Goal: Task Accomplishment & Management: Complete application form

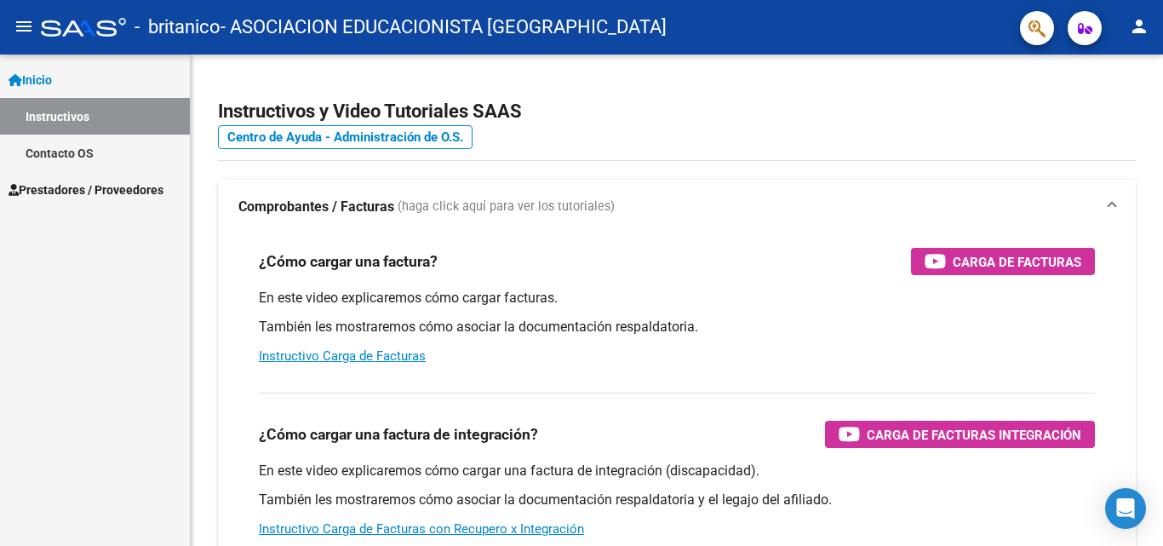
click at [120, 190] on span "Prestadores / Proveedores" at bounding box center [86, 190] width 155 height 19
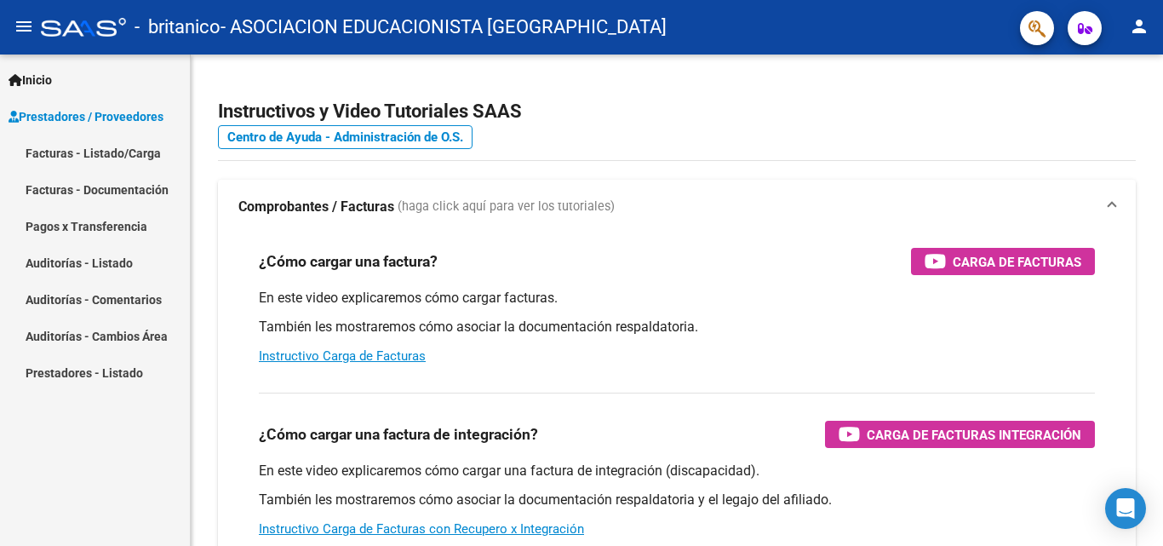
click at [149, 154] on link "Facturas - Listado/Carga" at bounding box center [95, 153] width 190 height 37
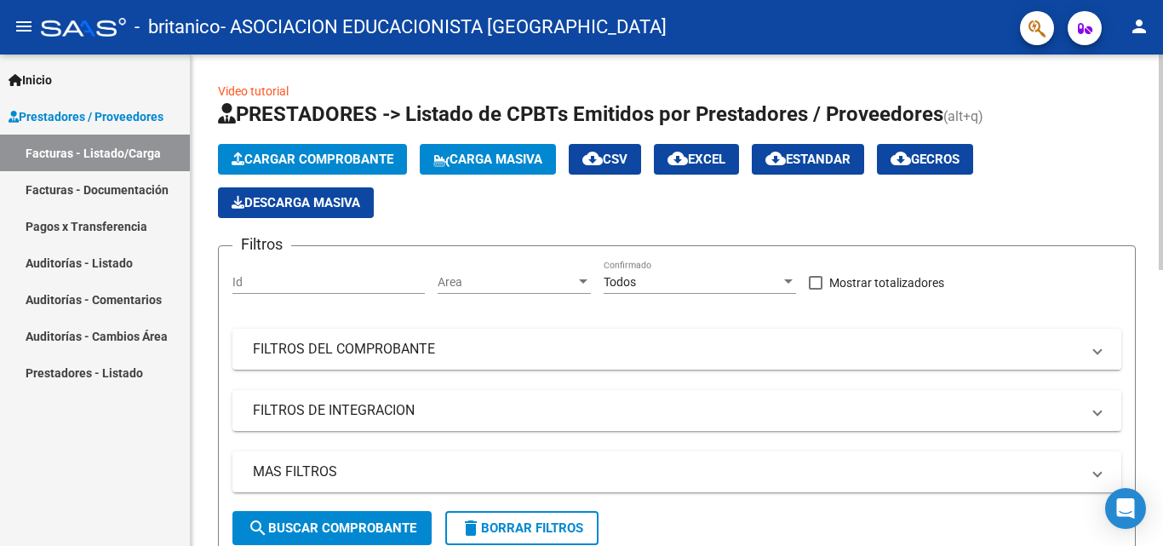
click at [320, 159] on span "Cargar Comprobante" at bounding box center [313, 159] width 162 height 15
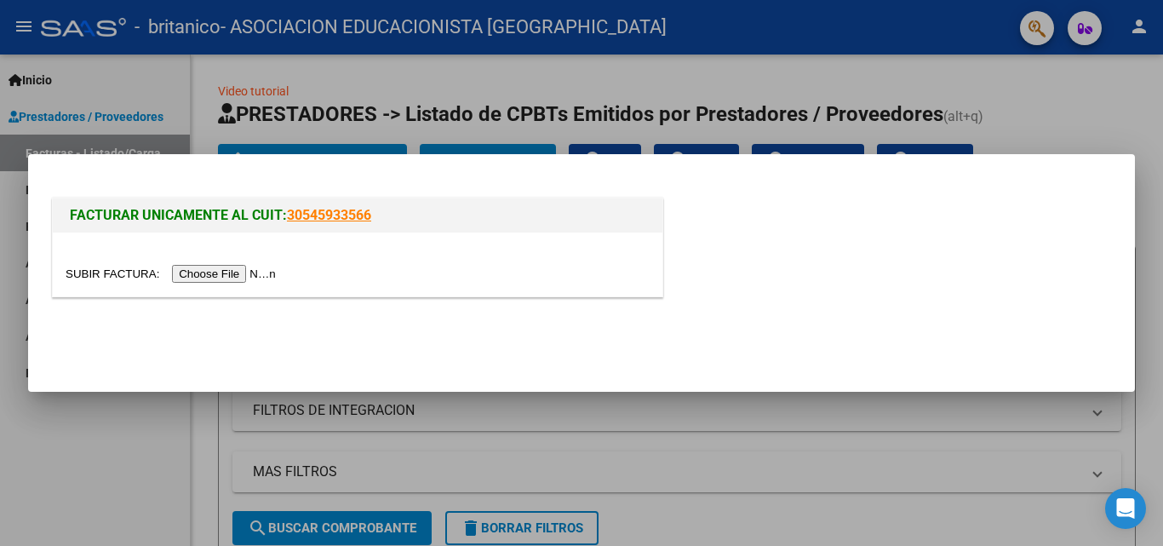
click at [230, 274] on input "file" at bounding box center [173, 274] width 215 height 18
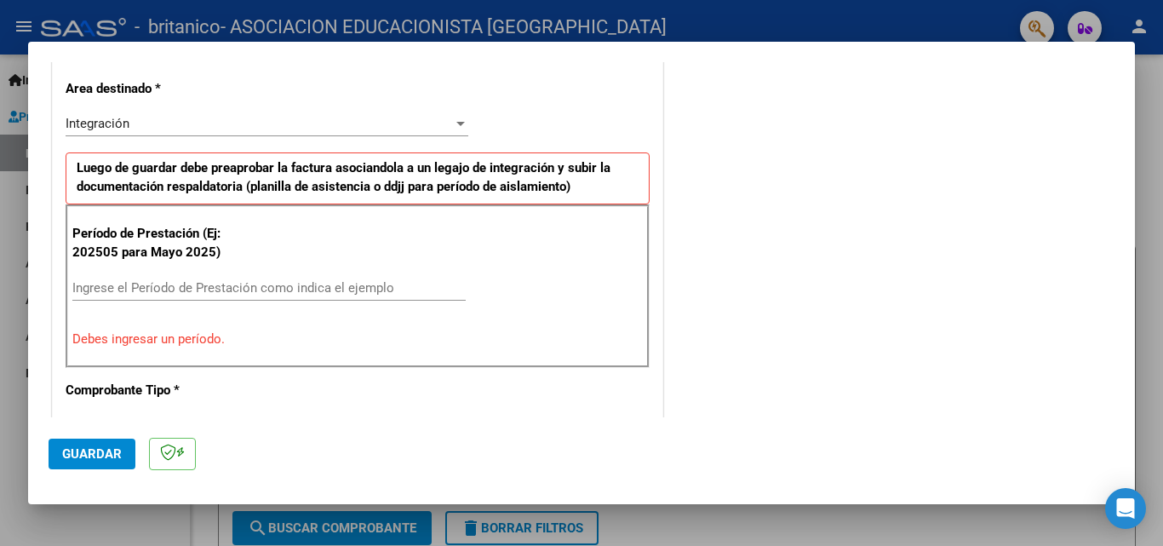
scroll to position [426, 0]
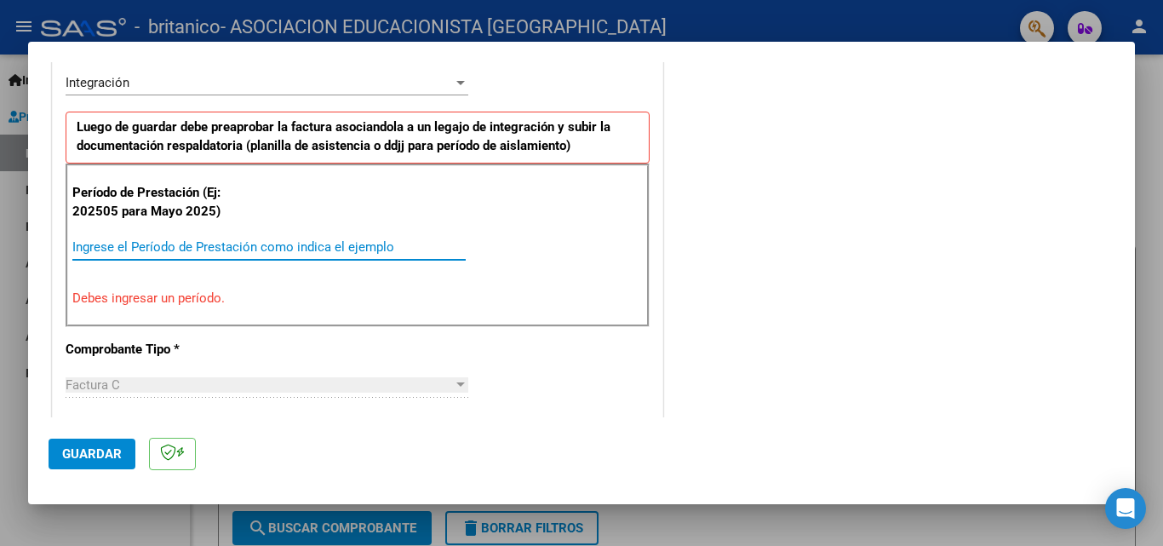
click at [161, 251] on input "Ingrese el Período de Prestación como indica el ejemplo" at bounding box center [268, 246] width 393 height 15
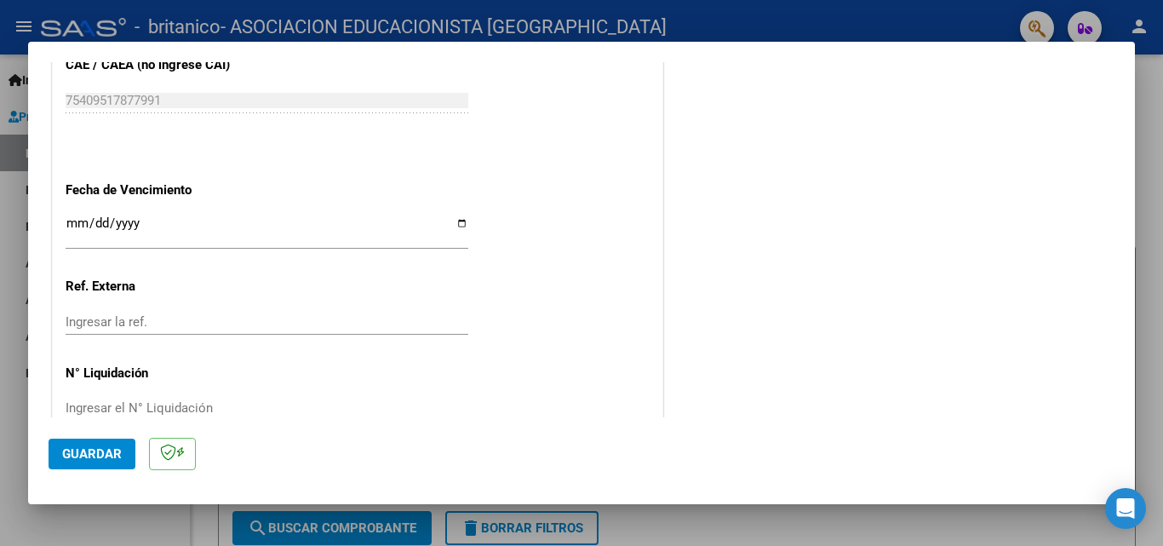
scroll to position [1144, 0]
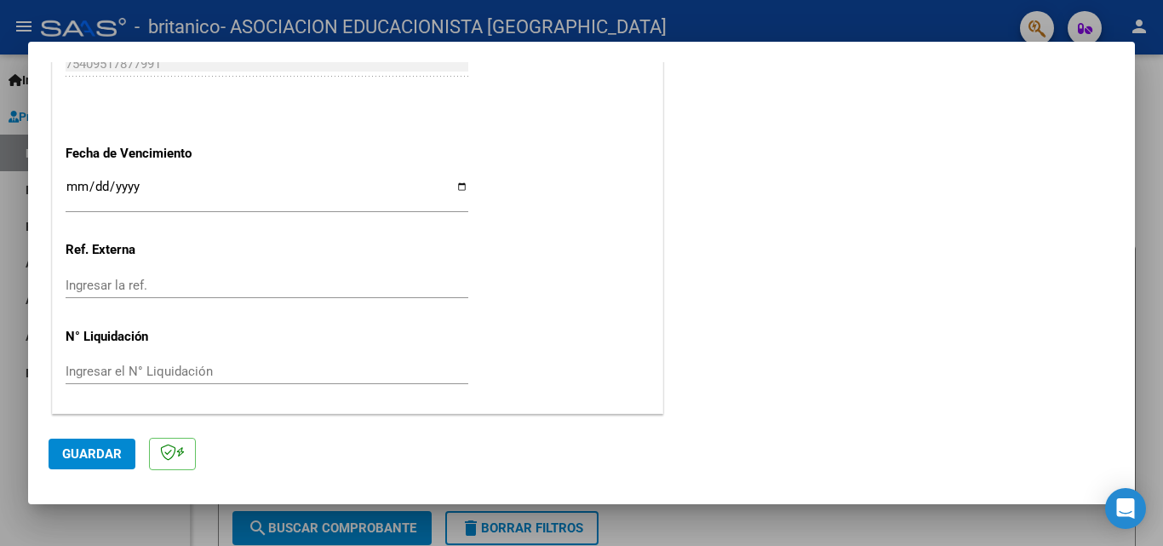
type input "202509"
click at [100, 456] on span "Guardar" at bounding box center [92, 453] width 60 height 15
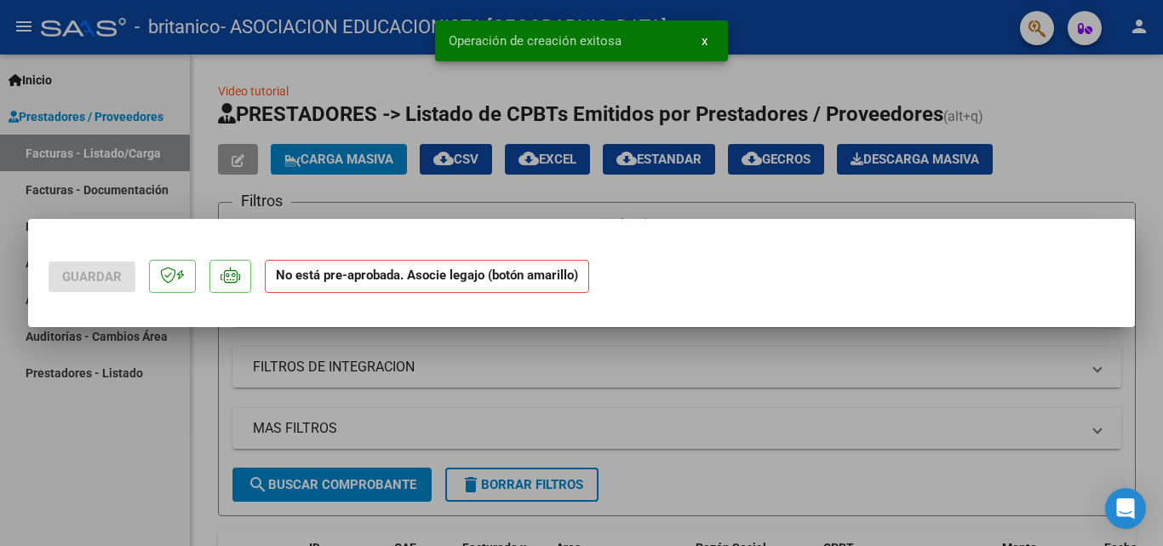
scroll to position [0, 0]
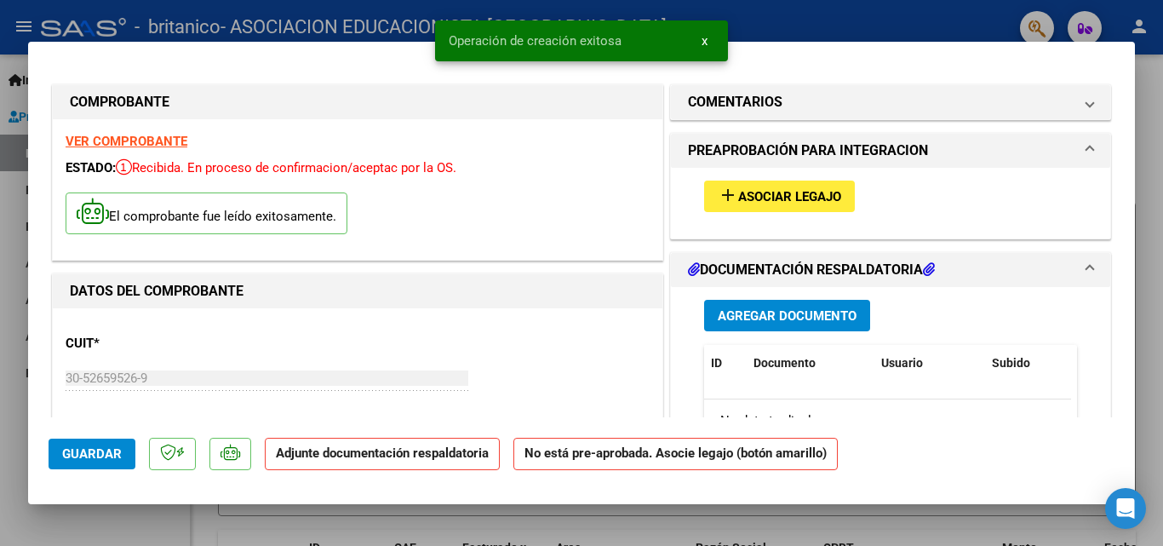
click at [777, 202] on span "Asociar Legajo" at bounding box center [789, 196] width 103 height 15
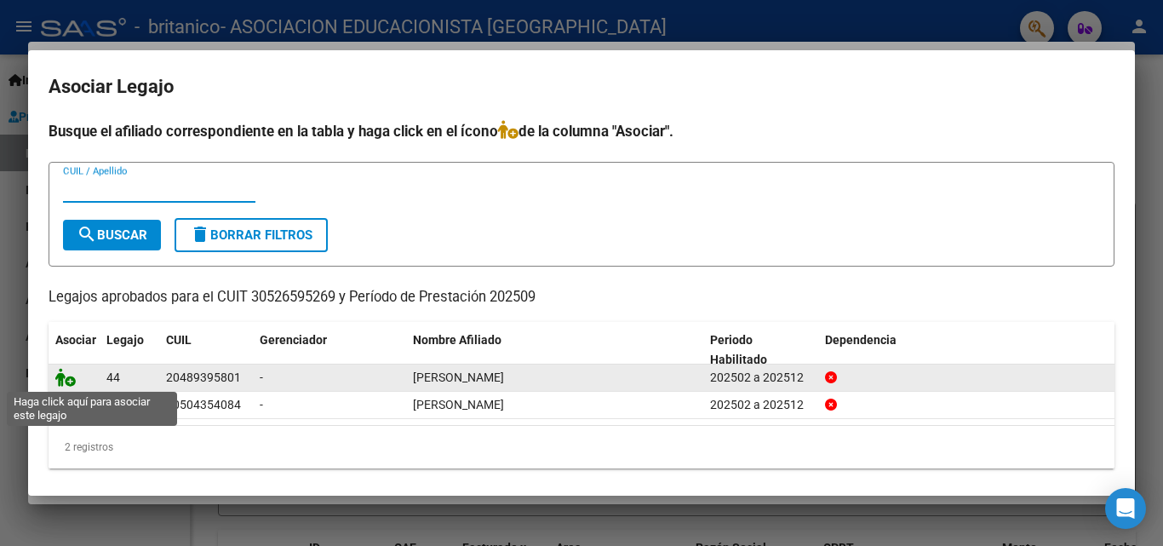
click at [69, 378] on icon at bounding box center [65, 377] width 20 height 19
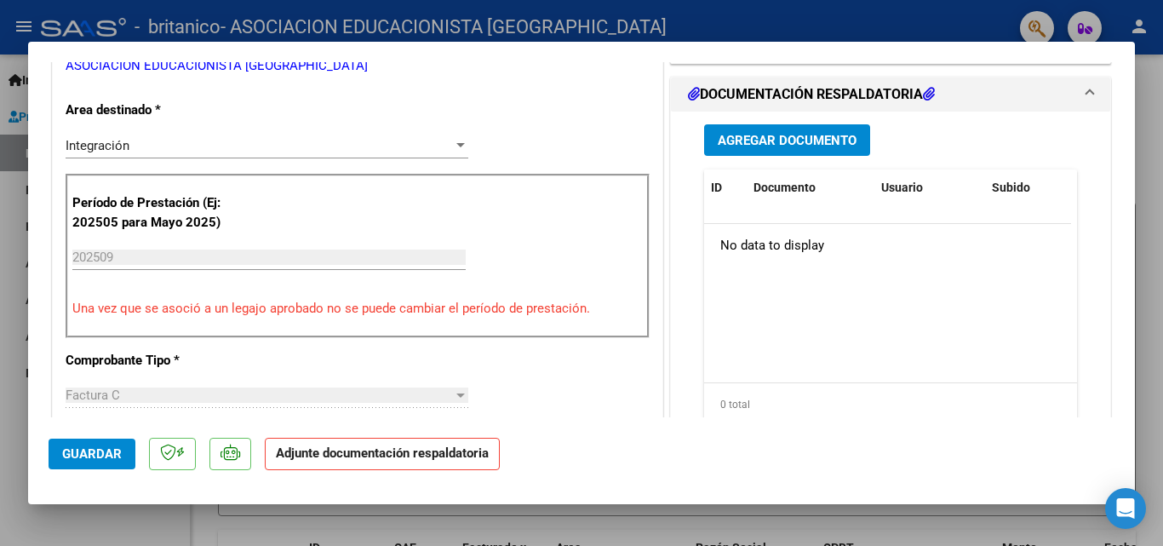
scroll to position [426, 0]
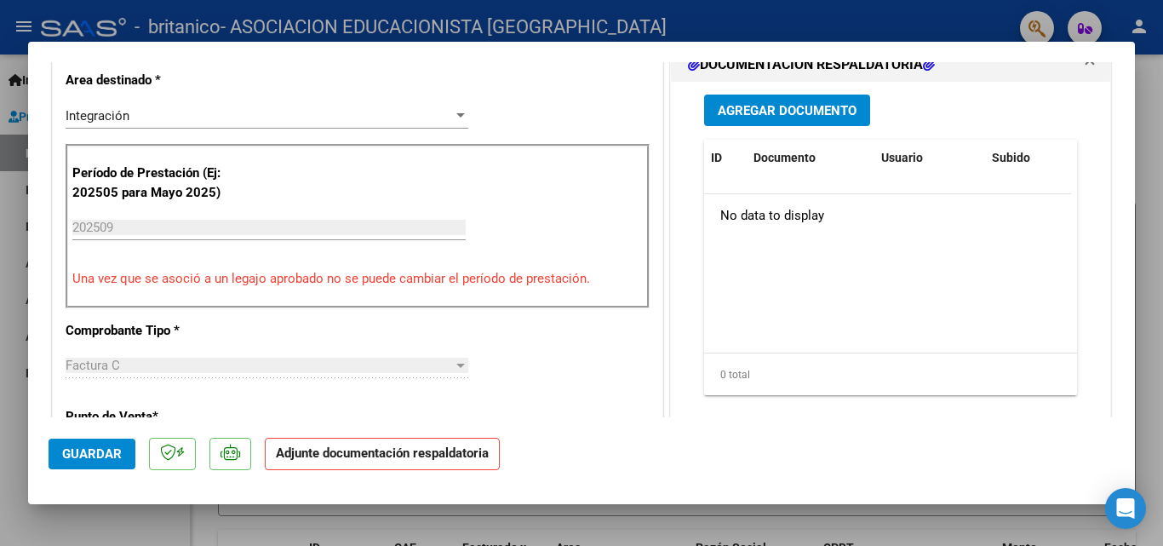
click at [814, 109] on span "Agregar Documento" at bounding box center [787, 110] width 139 height 15
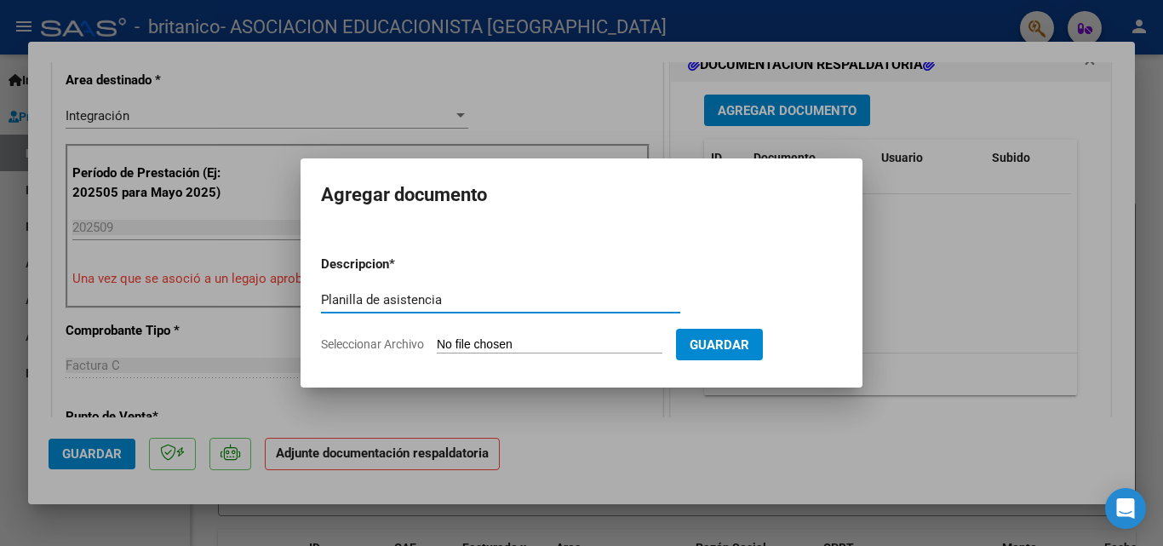
type input "Planilla de asistencia"
click at [497, 338] on input "Seleccionar Archivo" at bounding box center [550, 345] width 226 height 16
type input "C:\fakepath\[PERSON_NAME]- Planilla de asistencia - FORMACION LABORAL.pdf"
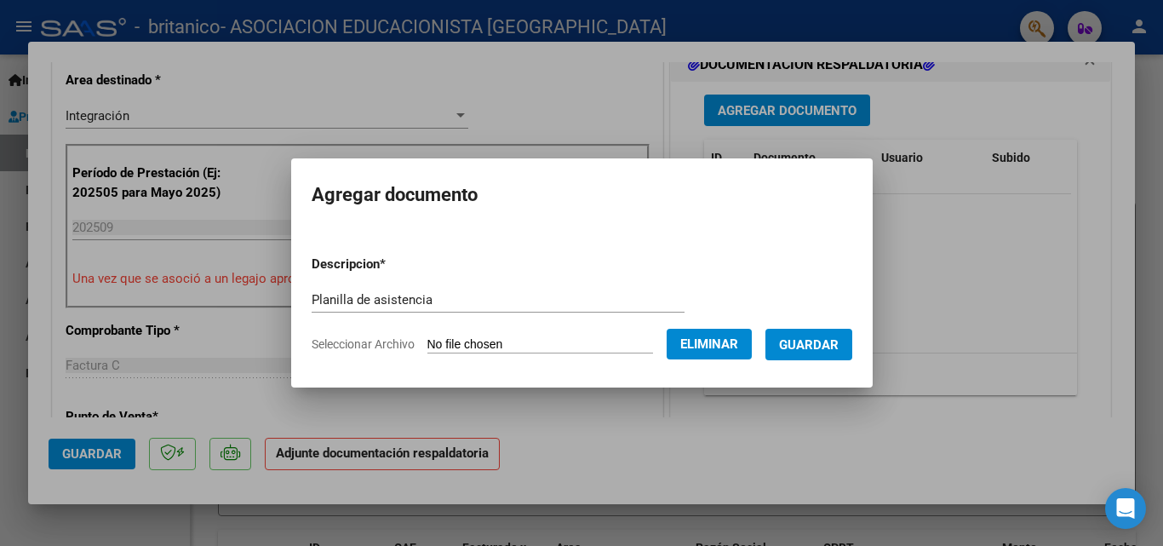
click at [810, 353] on button "Guardar" at bounding box center [809, 345] width 87 height 32
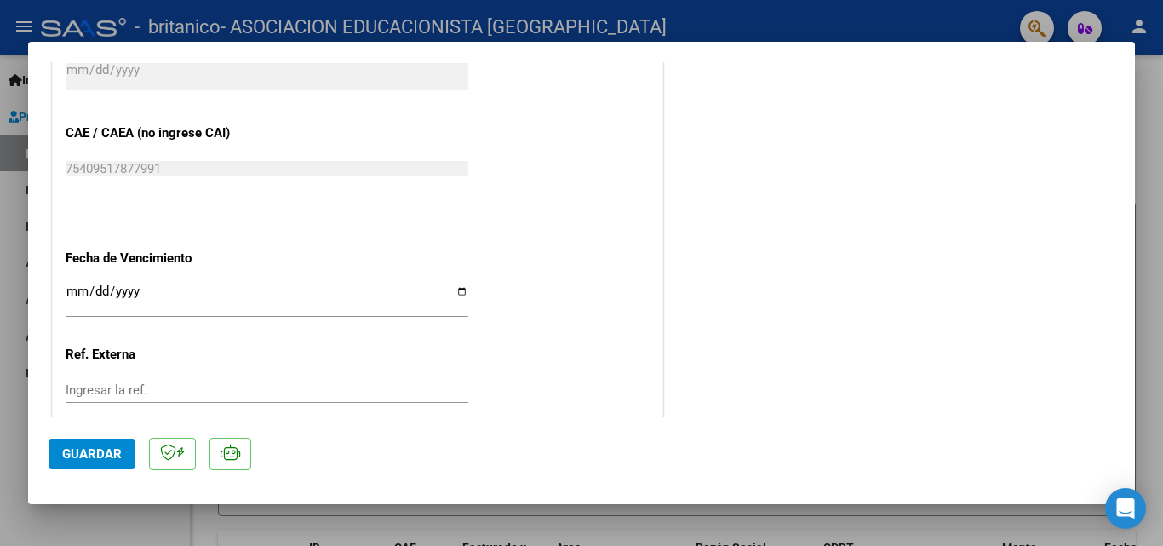
scroll to position [1169, 0]
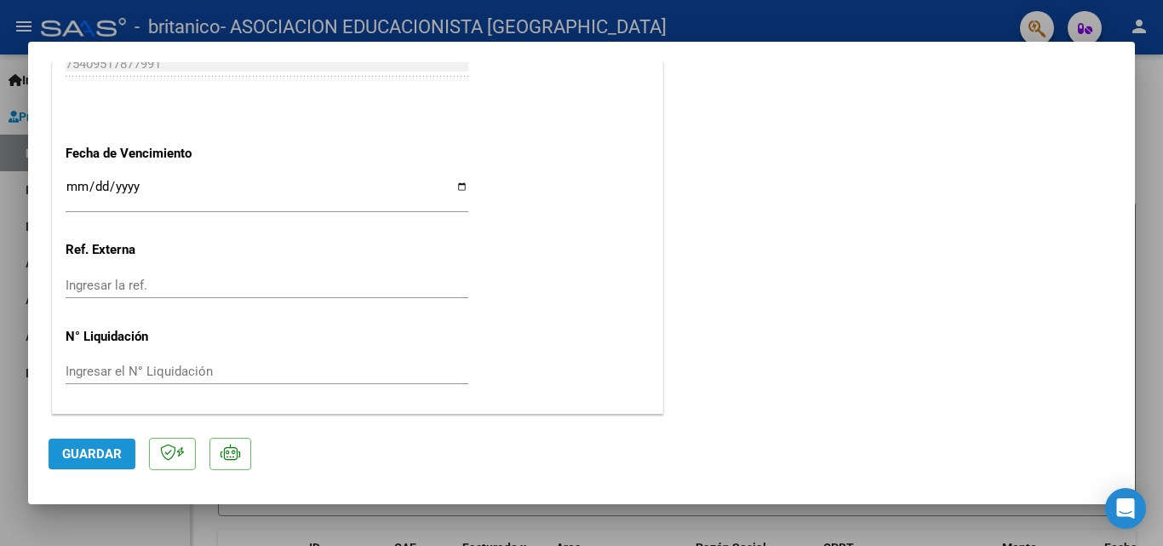
click at [95, 458] on span "Guardar" at bounding box center [92, 453] width 60 height 15
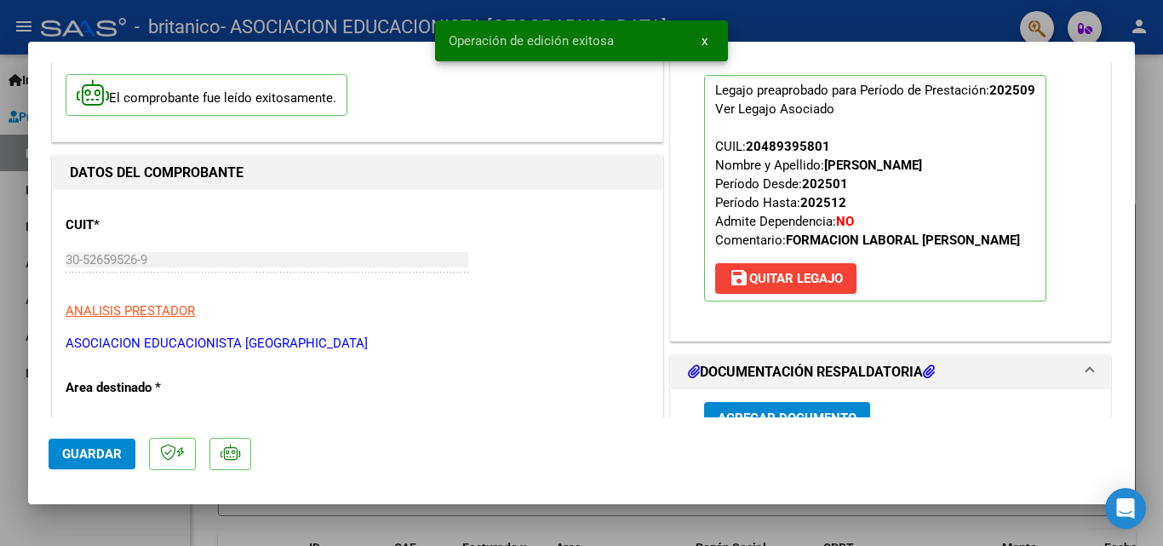
scroll to position [0, 0]
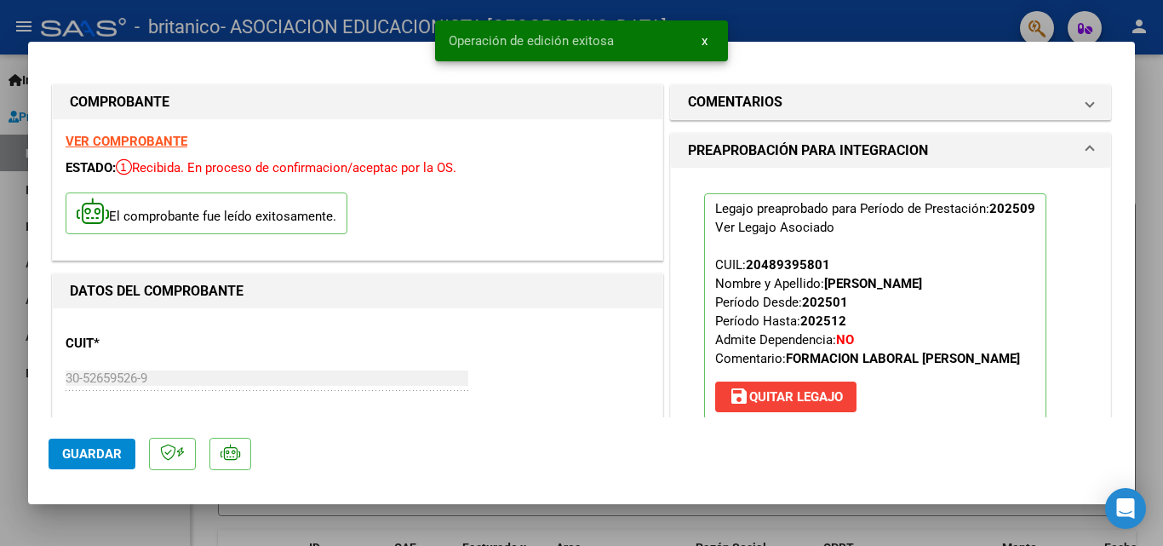
type input "$ 0,00"
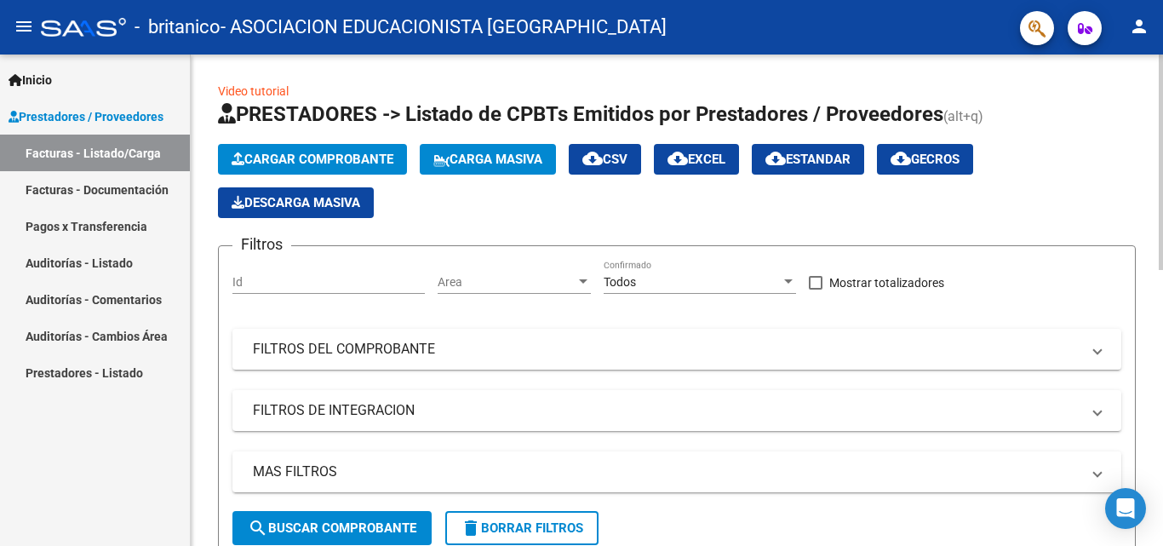
click at [331, 156] on span "Cargar Comprobante" at bounding box center [313, 159] width 162 height 15
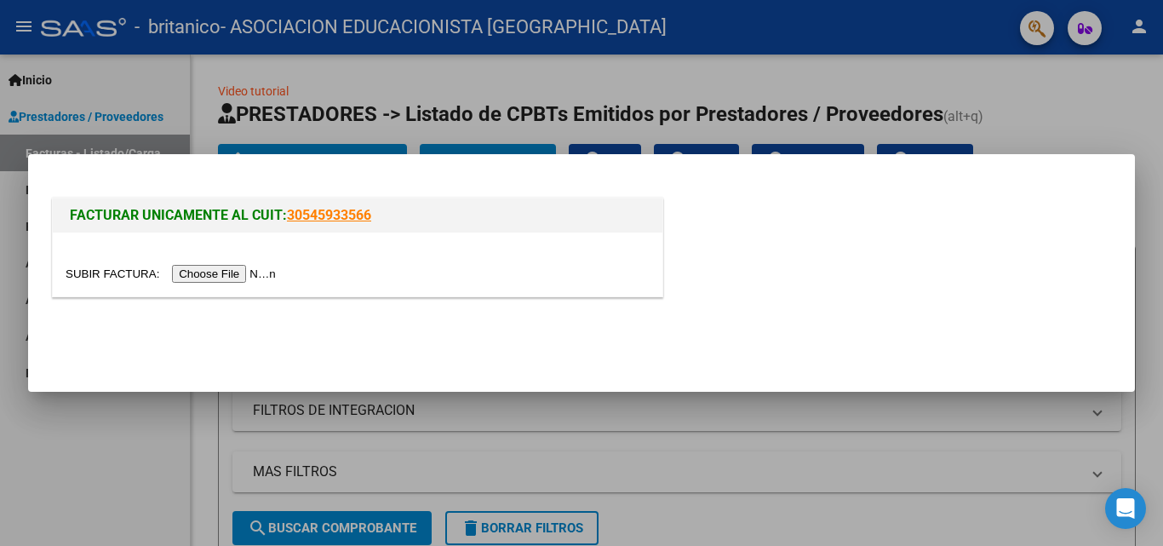
click at [244, 272] on input "file" at bounding box center [173, 274] width 215 height 18
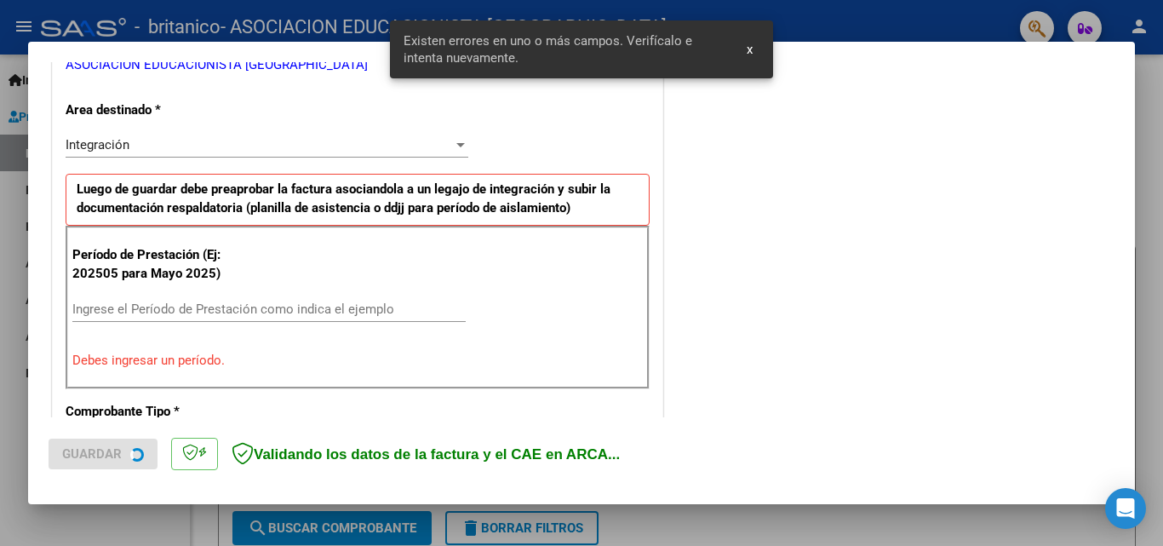
scroll to position [384, 0]
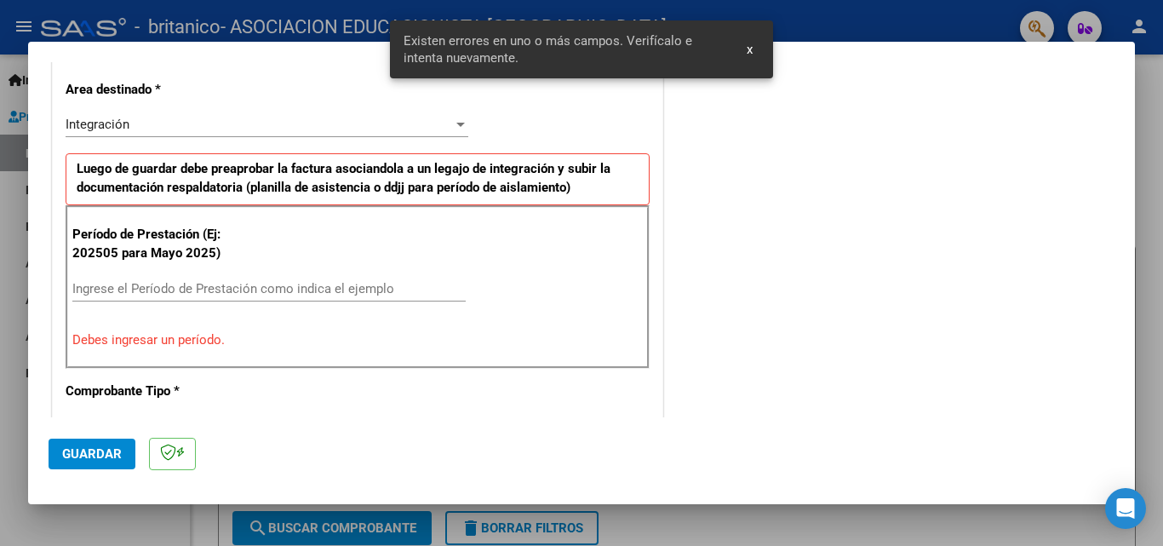
click at [212, 291] on input "Ingrese el Período de Prestación como indica el ejemplo" at bounding box center [268, 288] width 393 height 15
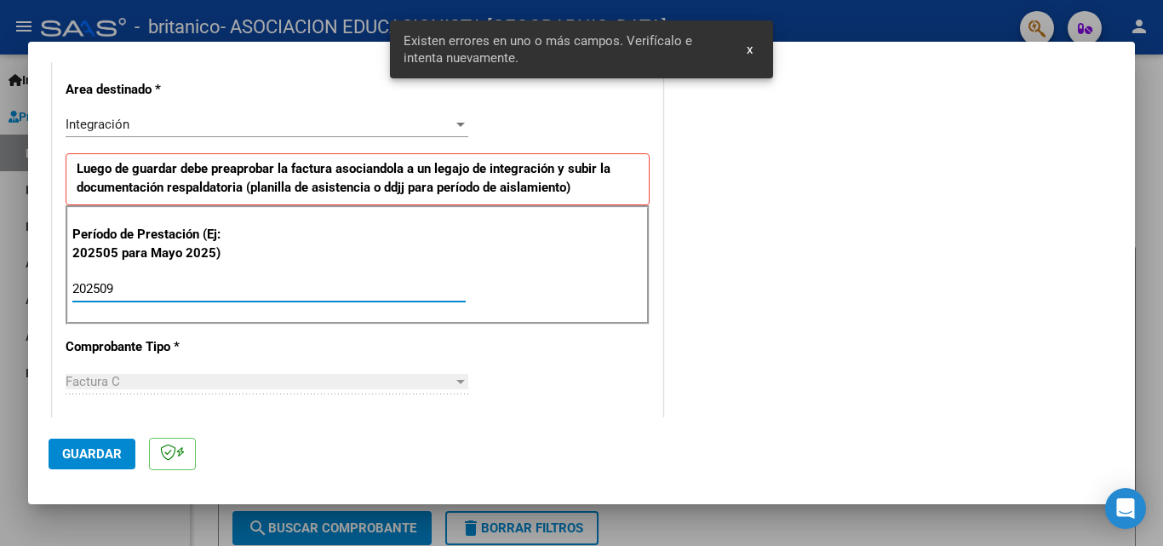
type input "202509"
click at [553, 375] on div "CUIT * 30-52659526-9 Ingresar CUIT ANALISIS PRESTADOR ASOCIACION EDUCACIONISTA …" at bounding box center [358, 532] width 610 height 1282
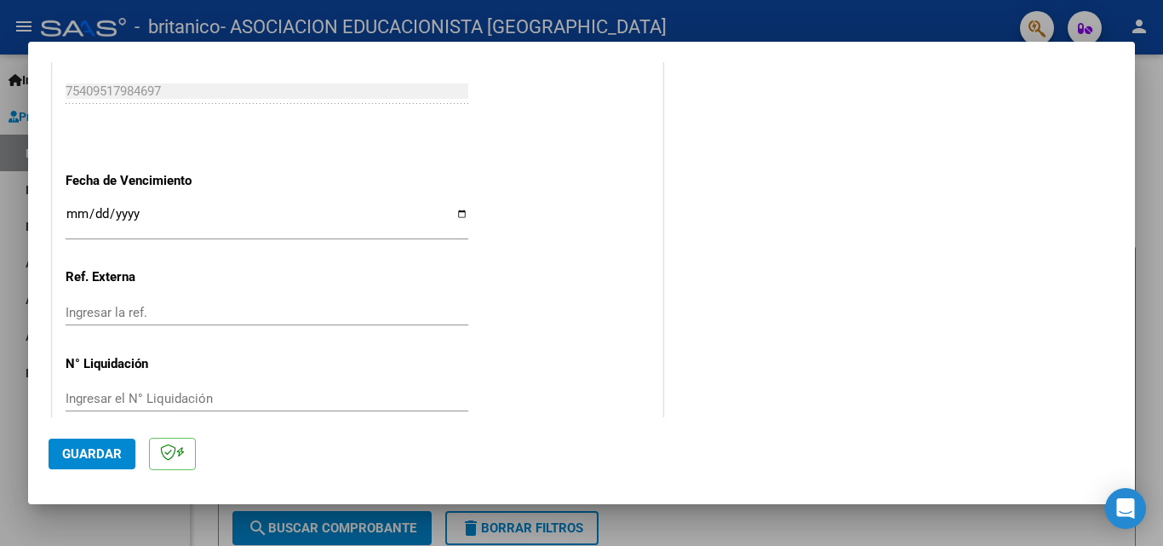
scroll to position [1144, 0]
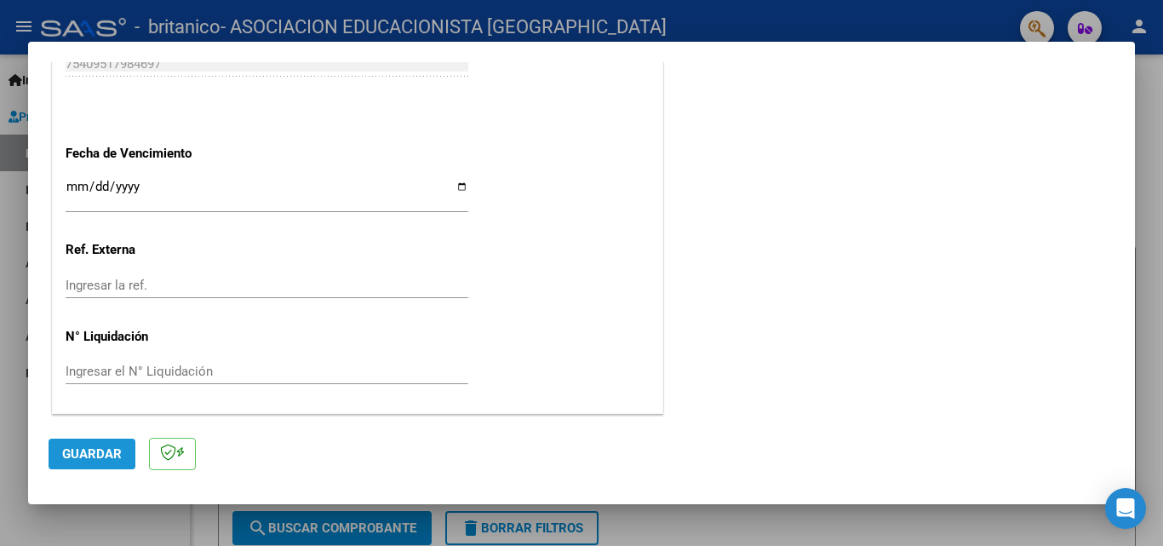
click at [101, 453] on span "Guardar" at bounding box center [92, 453] width 60 height 15
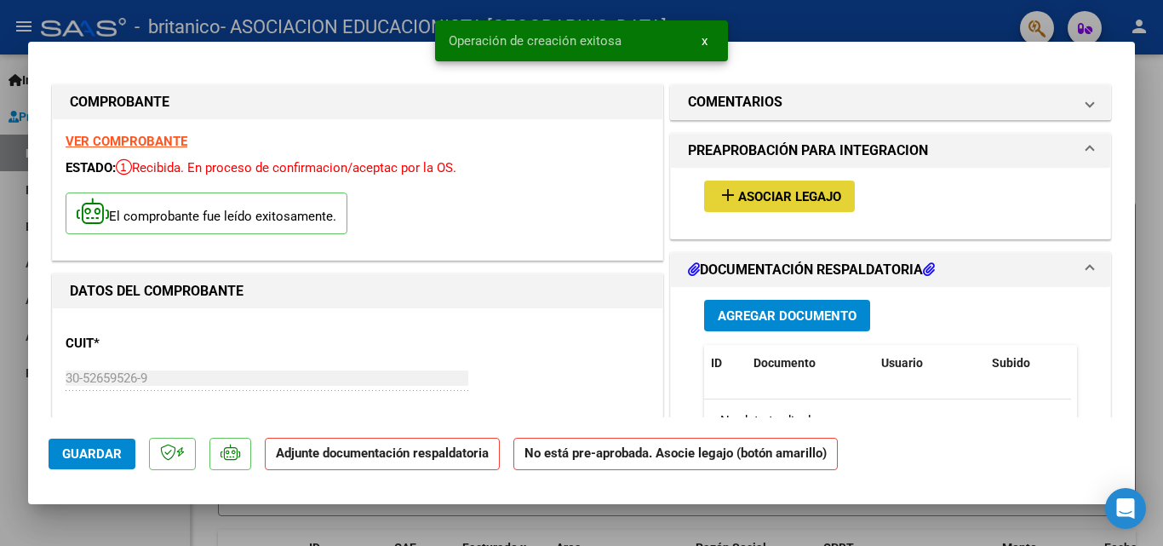
click at [746, 202] on span "Asociar Legajo" at bounding box center [789, 196] width 103 height 15
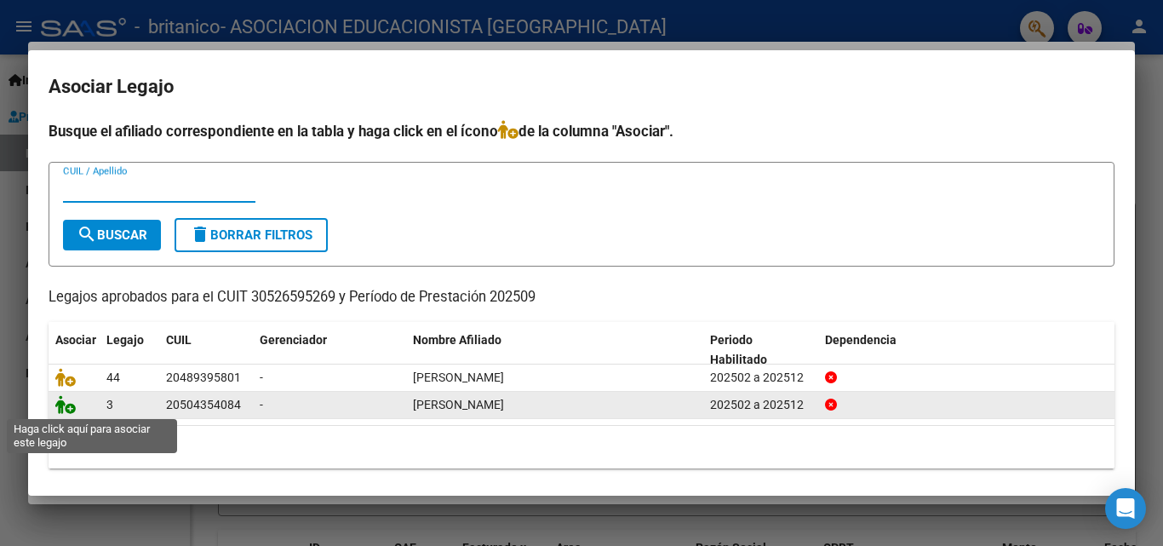
click at [68, 409] on icon at bounding box center [65, 404] width 20 height 19
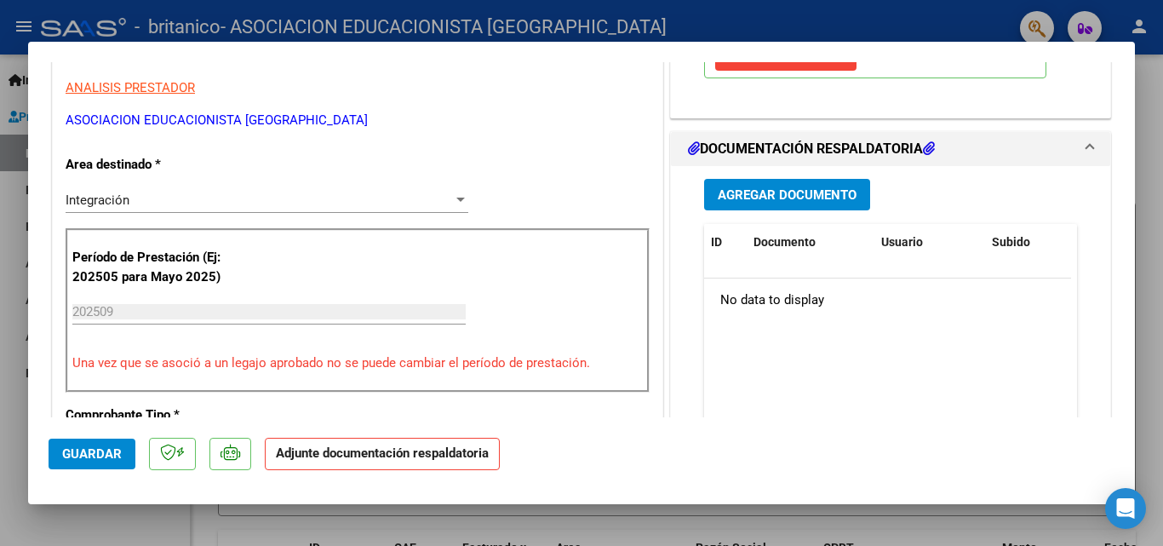
scroll to position [341, 0]
click at [792, 192] on span "Agregar Documento" at bounding box center [787, 195] width 139 height 15
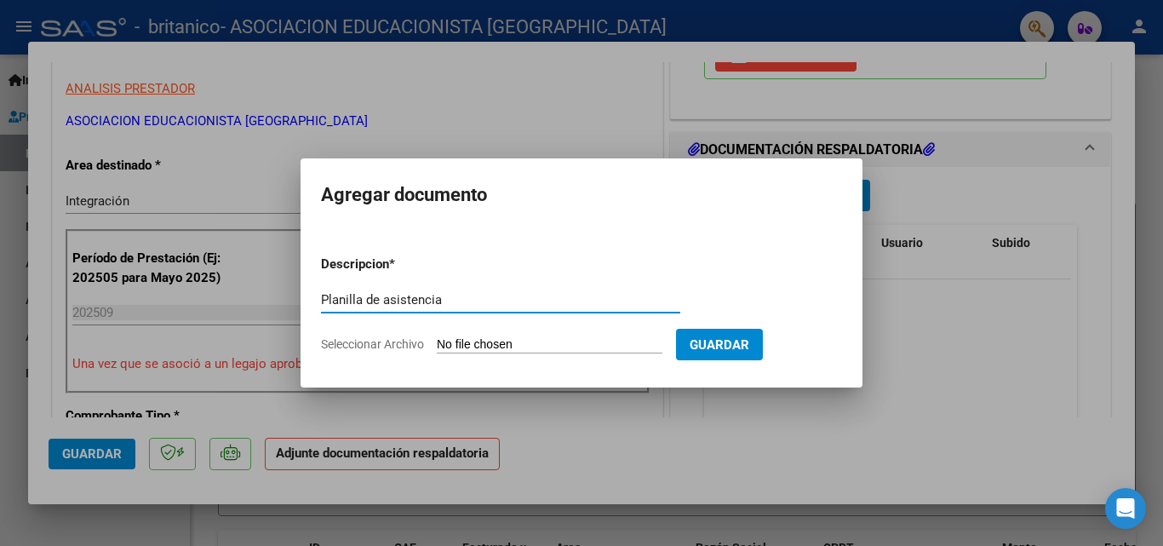
type input "Planilla de asistencia"
click at [521, 343] on input "Seleccionar Archivo" at bounding box center [550, 345] width 226 height 16
type input "C:\fakepath\[PERSON_NAME] [PERSON_NAME] - Planilla de asistencia EGB PRIMARIA.p…"
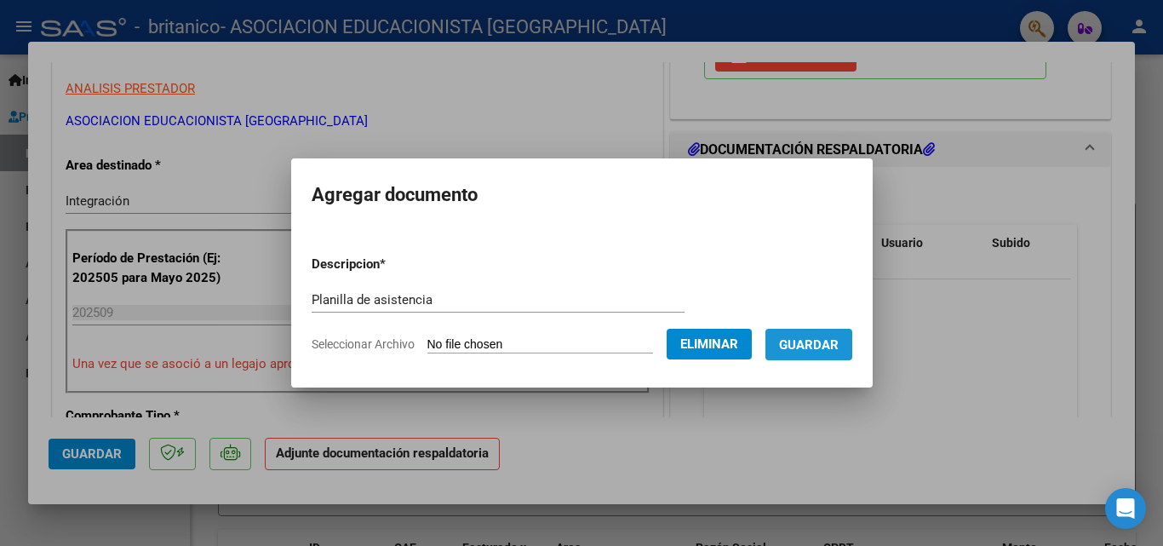
click at [808, 347] on span "Guardar" at bounding box center [809, 344] width 60 height 15
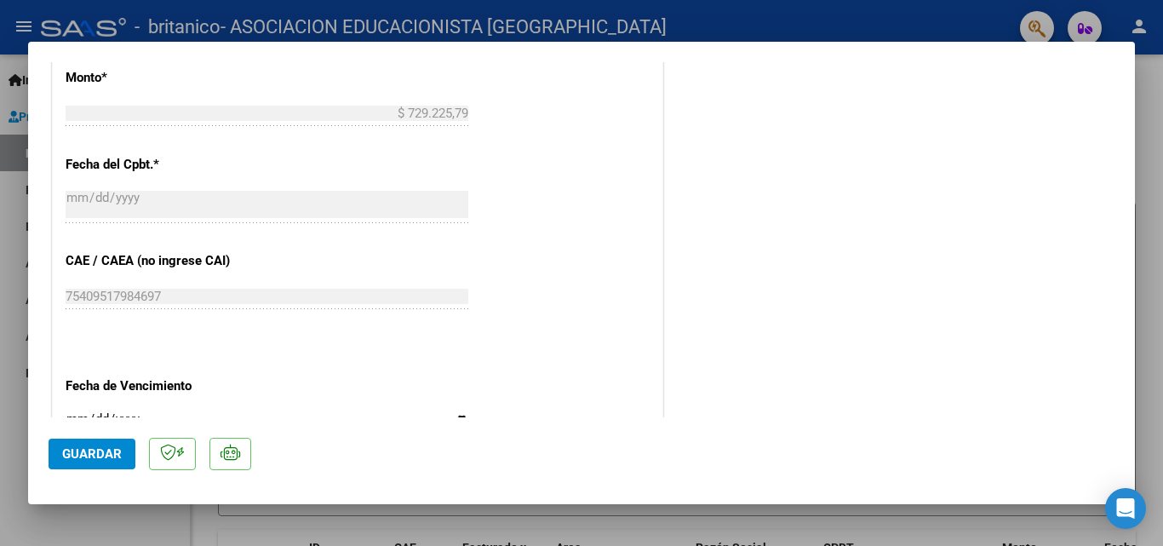
scroll to position [1169, 0]
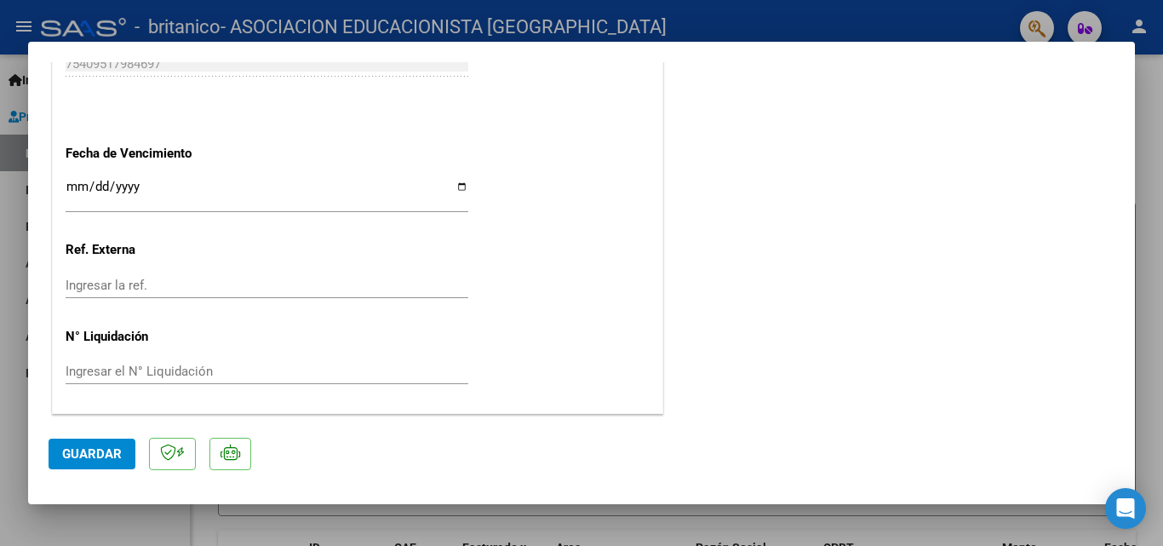
click at [91, 453] on span "Guardar" at bounding box center [92, 453] width 60 height 15
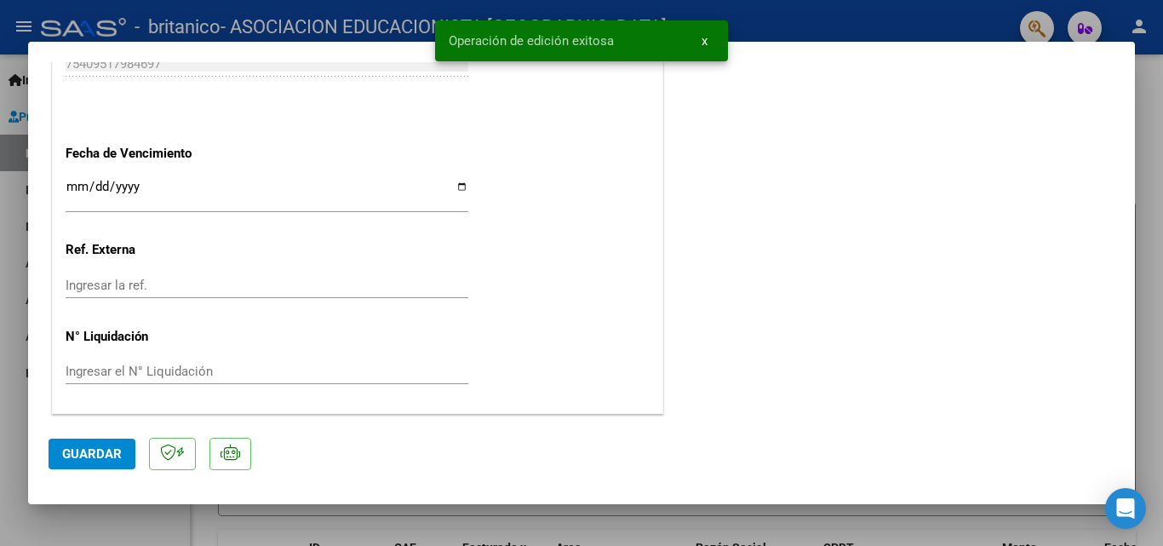
type input "$ 0,00"
